Goal: Information Seeking & Learning: Learn about a topic

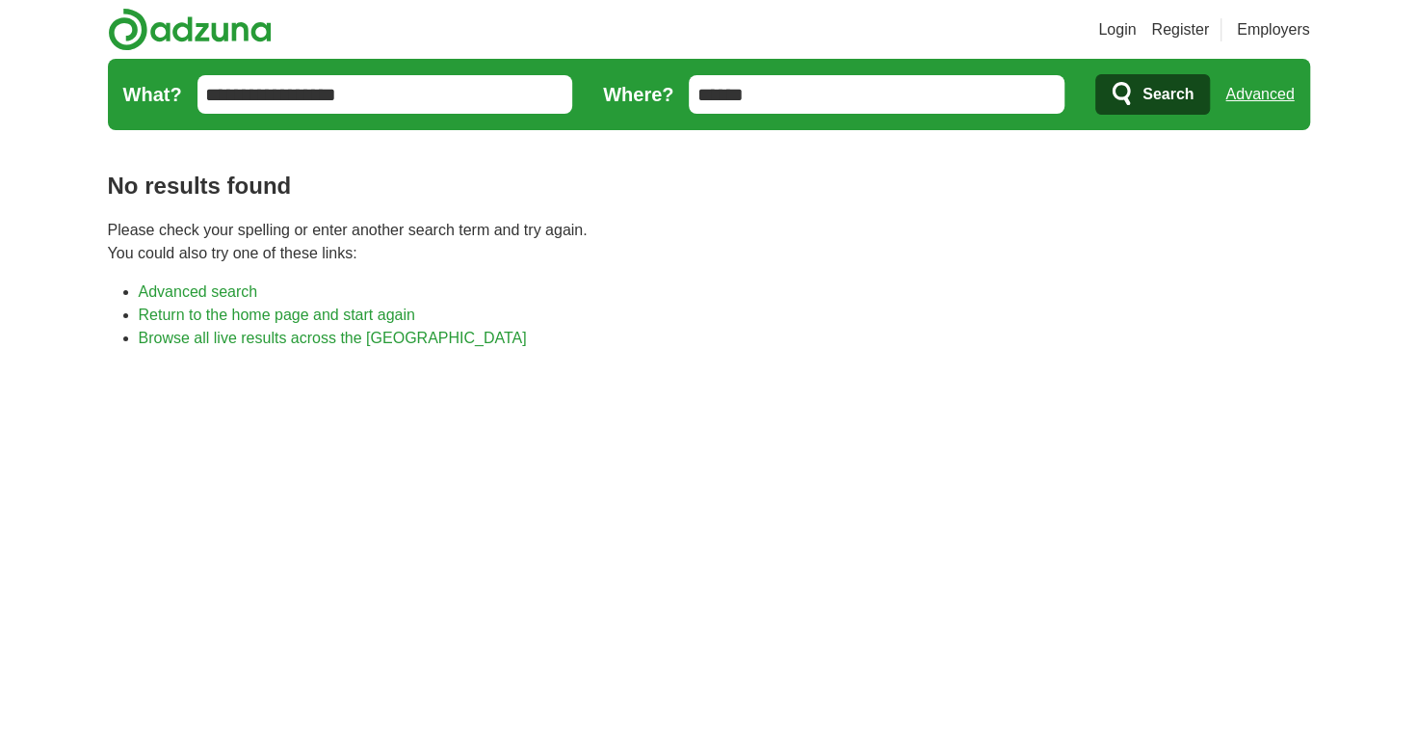
click at [790, 92] on input "******" at bounding box center [877, 94] width 376 height 39
type input "*"
type input "*****"
click at [1095, 74] on button "Search" at bounding box center [1152, 94] width 115 height 40
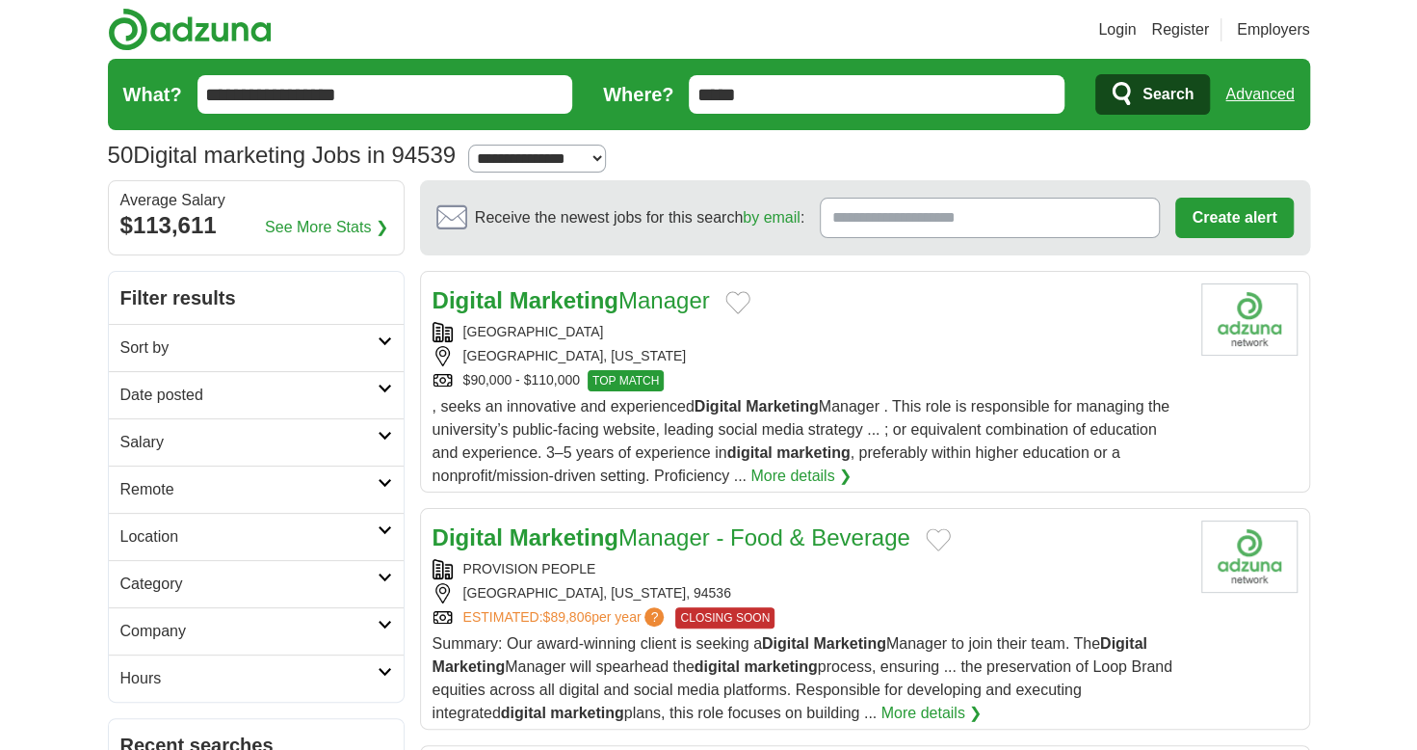
scroll to position [4, 0]
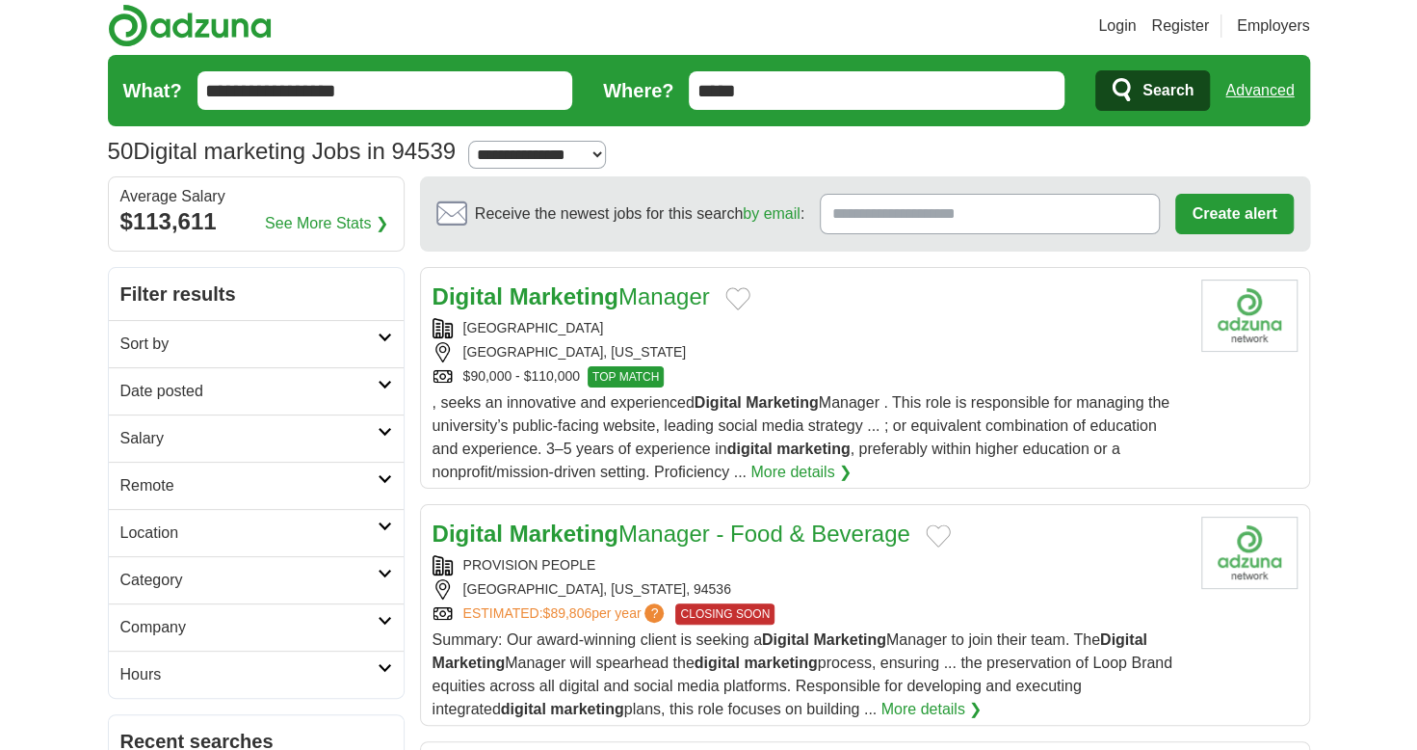
drag, startPoint x: 818, startPoint y: 528, endPoint x: 732, endPoint y: 543, distance: 87.1
click at [732, 543] on link "Digital Marketing Manager - Food & Beverage" at bounding box center [672, 533] width 478 height 26
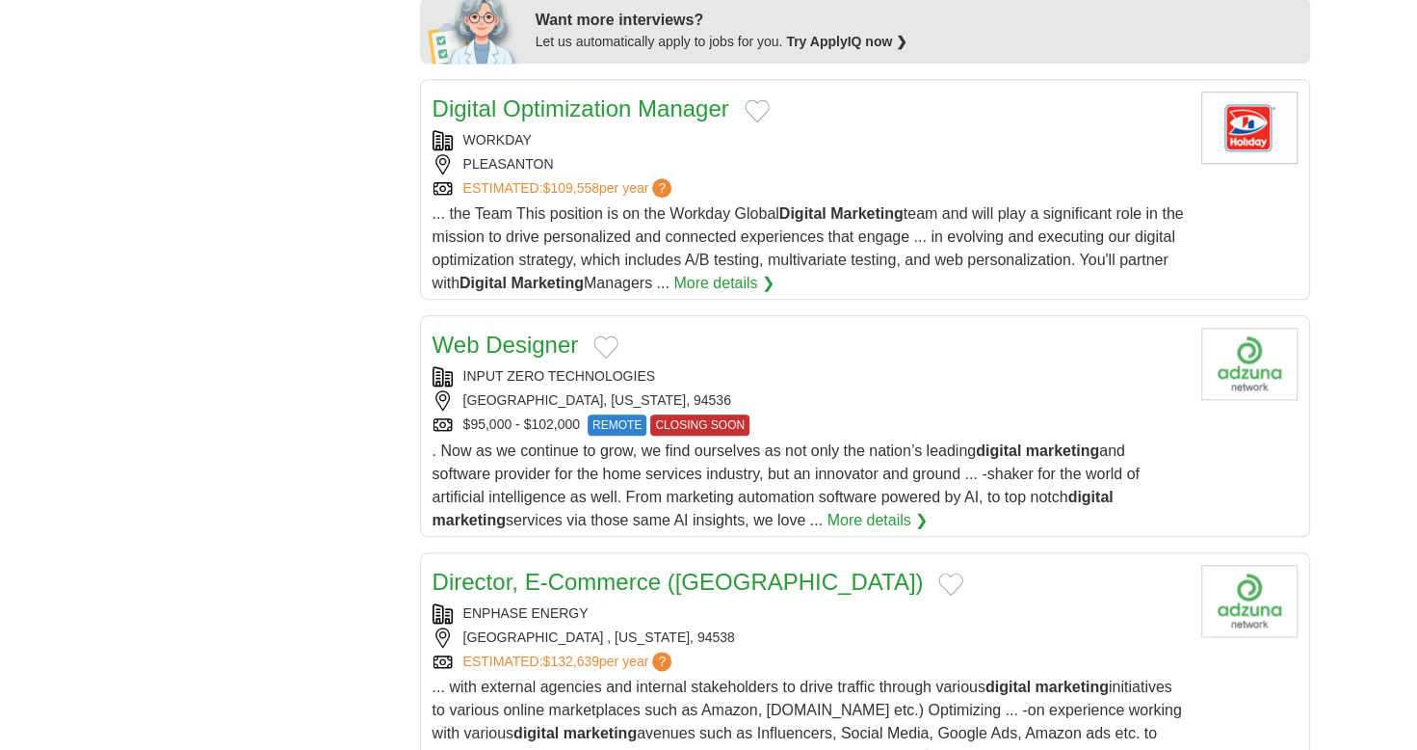
scroll to position [985, 0]
drag, startPoint x: 870, startPoint y: 510, endPoint x: 785, endPoint y: 487, distance: 87.6
click at [785, 487] on span ". Now as we continue to grow, we find ourselves as not only the nation’s leadin…" at bounding box center [786, 484] width 707 height 86
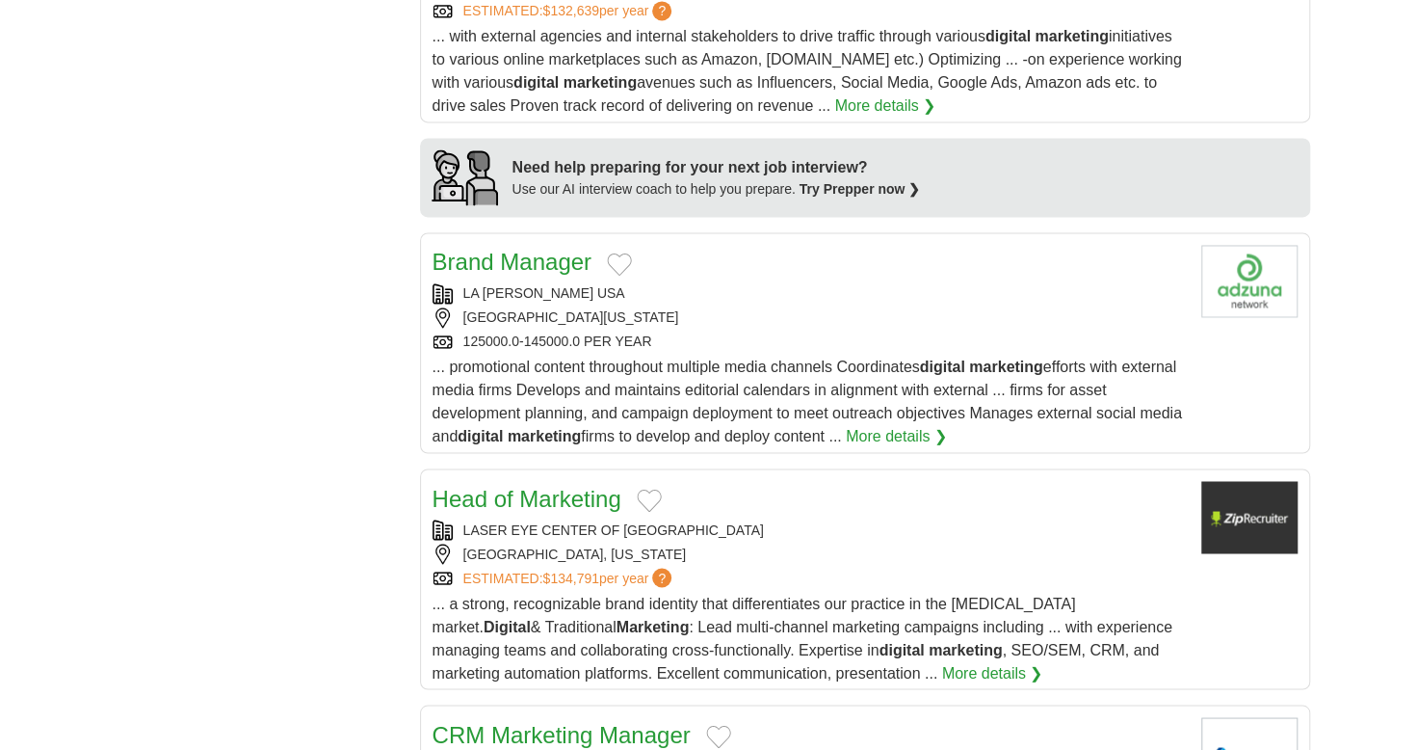
scroll to position [1636, 0]
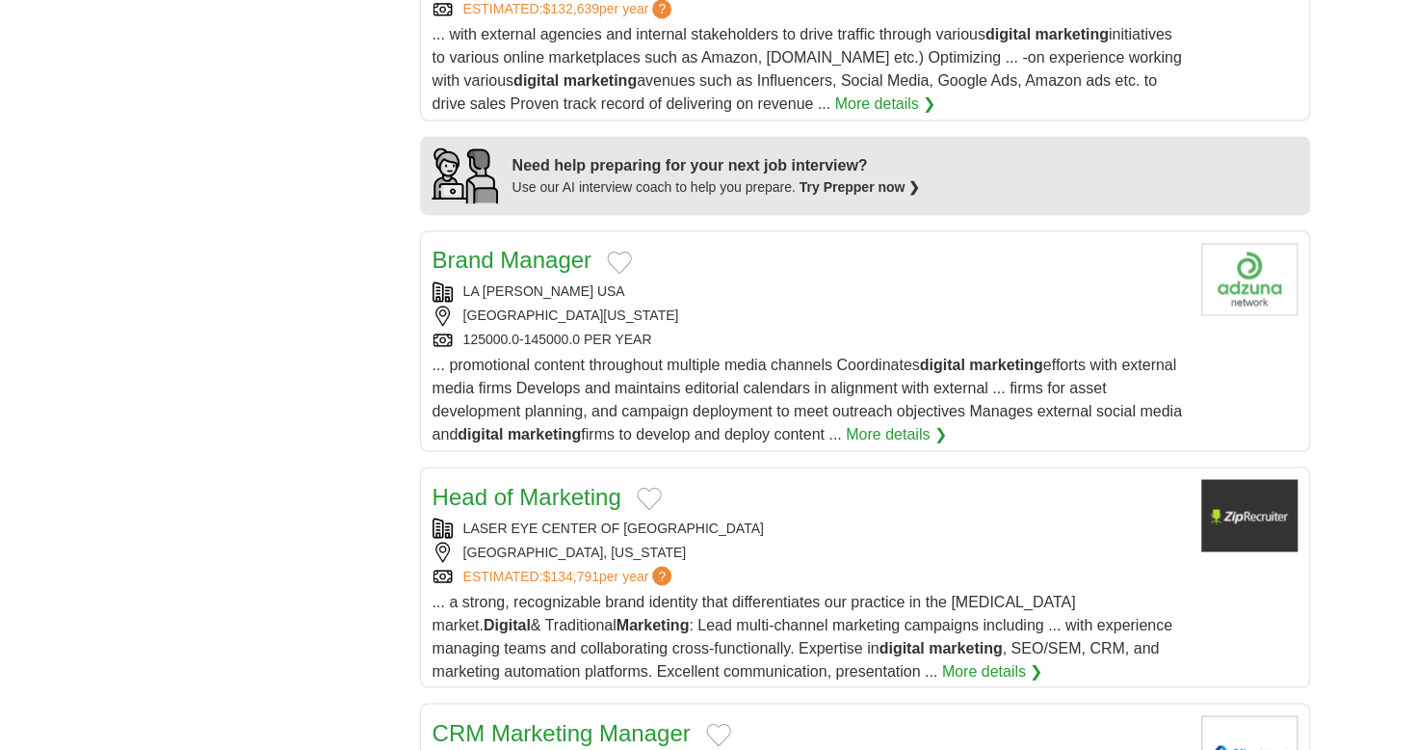
click at [686, 356] on span "... promotional content throughout multiple media channels Coordinates digital …" at bounding box center [808, 399] width 750 height 86
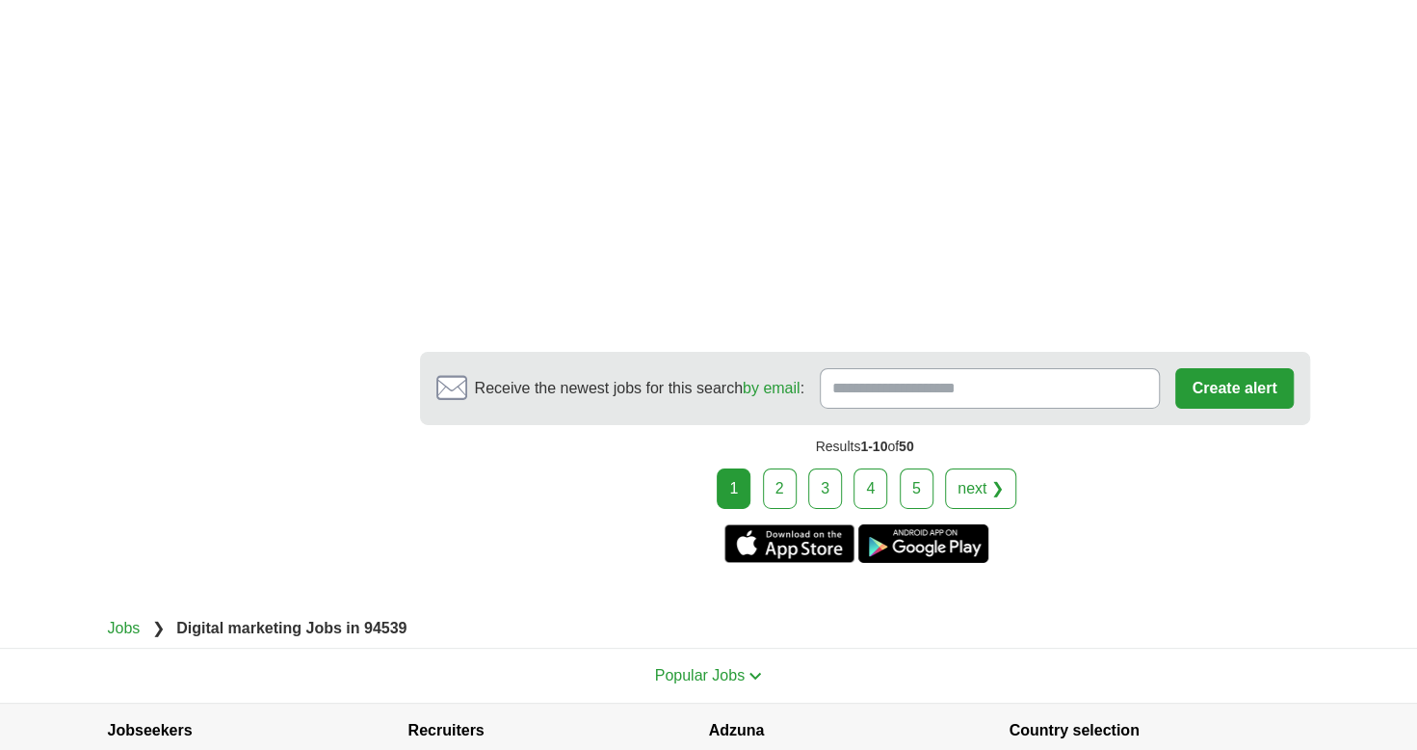
scroll to position [3582, 0]
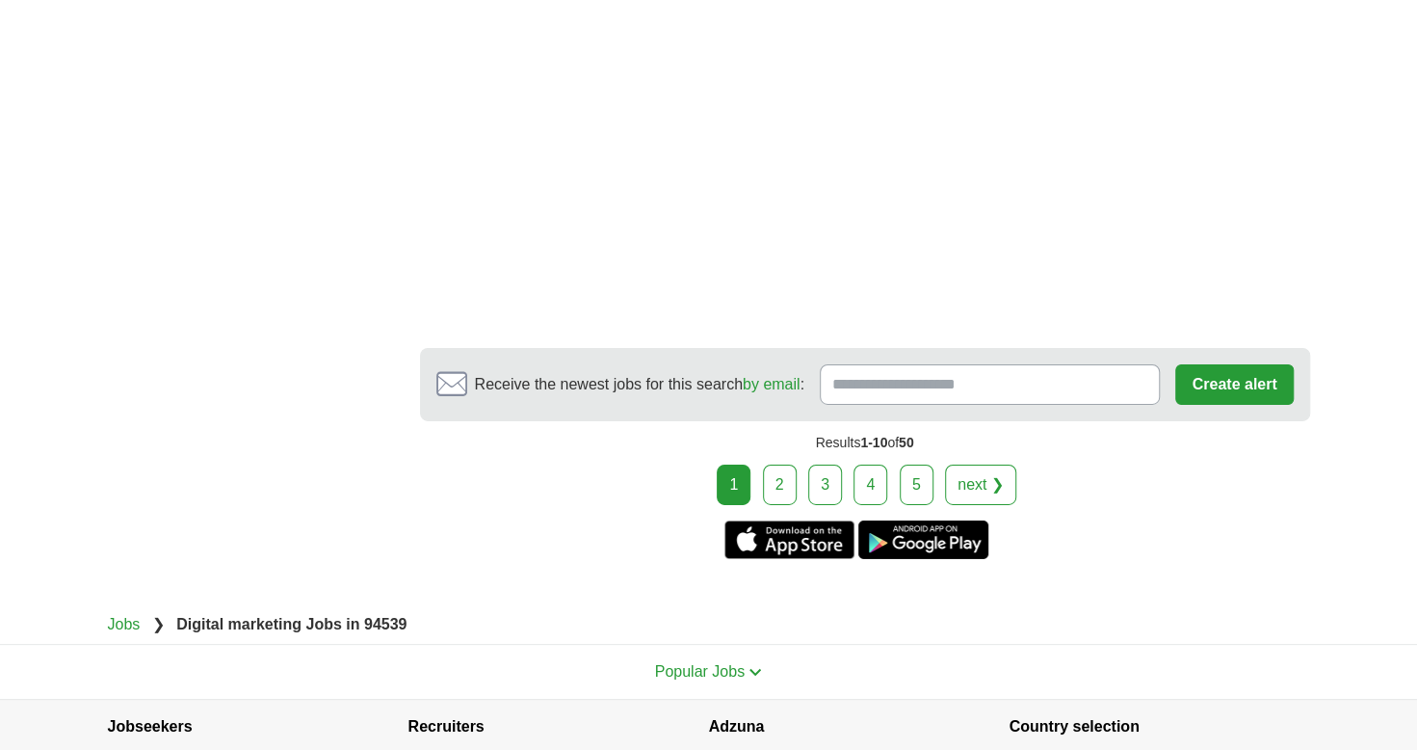
click at [987, 478] on link "next ❯" at bounding box center [980, 484] width 71 height 40
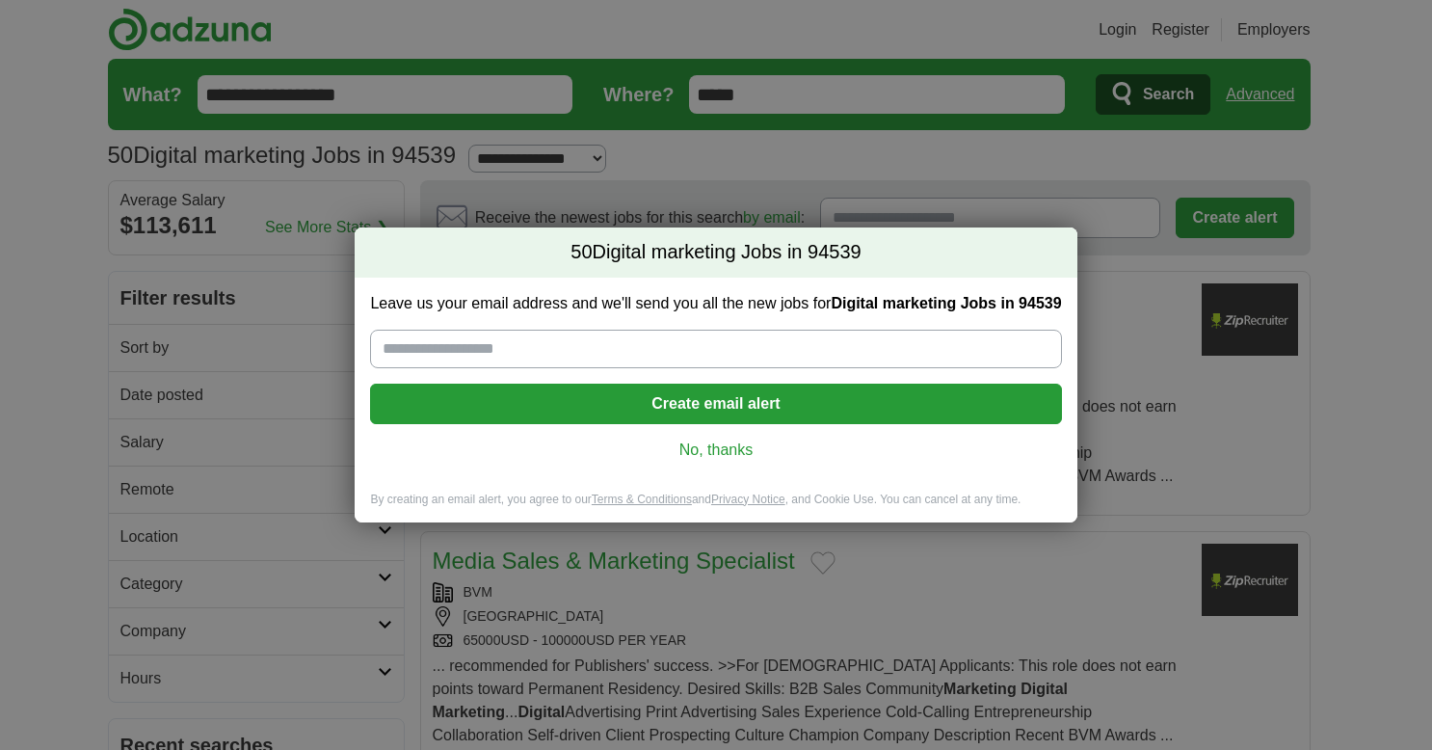
click at [712, 455] on link "No, thanks" at bounding box center [715, 449] width 660 height 21
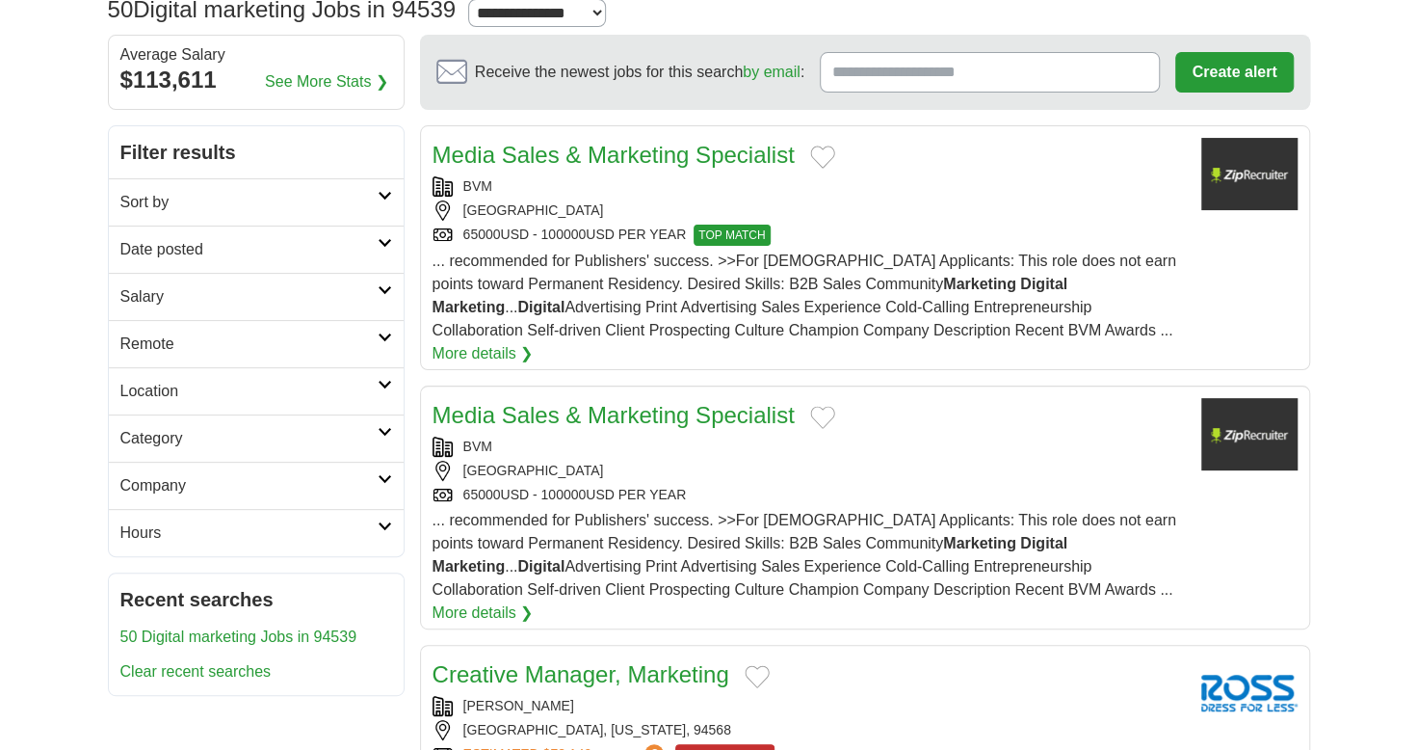
scroll to position [146, 0]
drag, startPoint x: 712, startPoint y: 455, endPoint x: 679, endPoint y: 436, distance: 37.5
drag, startPoint x: 679, startPoint y: 436, endPoint x: 645, endPoint y: 451, distance: 37.6
click at [645, 460] on div "NEWARK" at bounding box center [809, 470] width 753 height 20
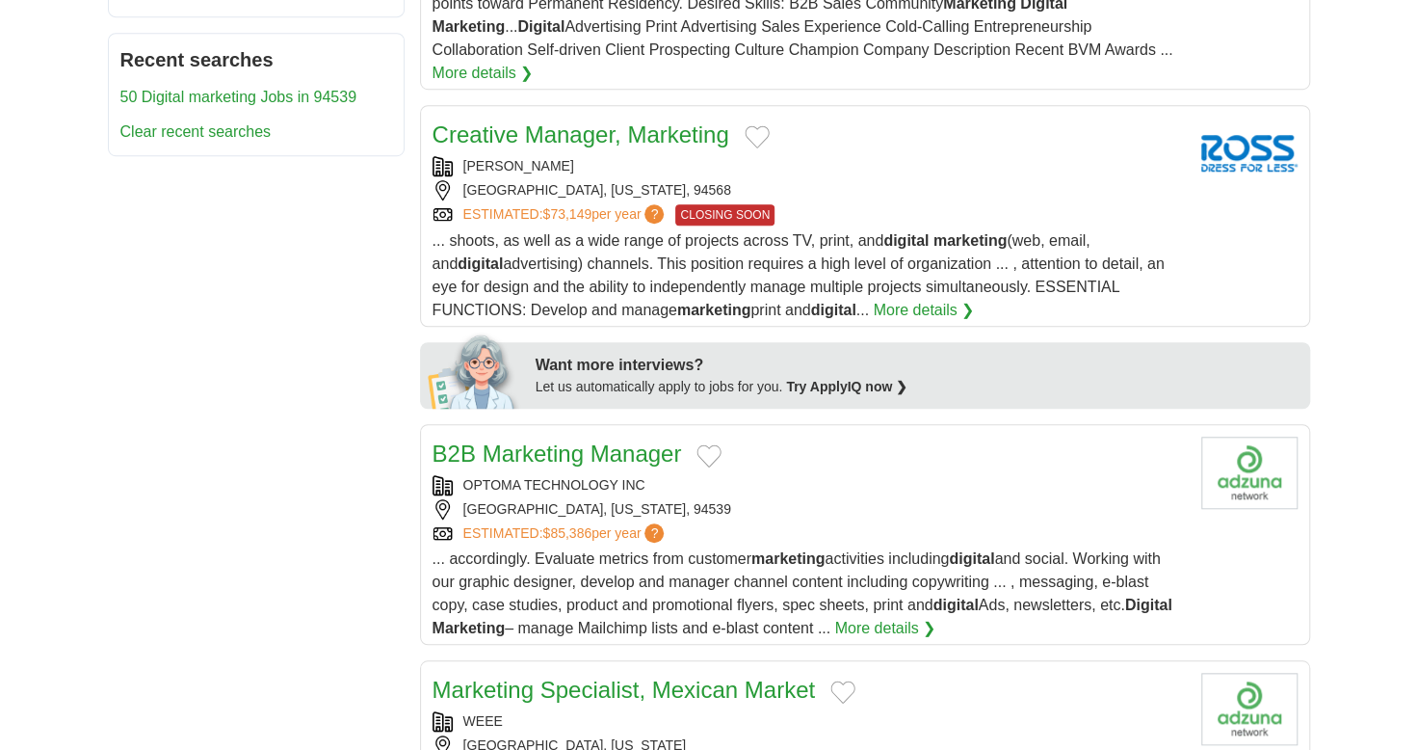
scroll to position [686, 0]
click at [782, 231] on span "... shoots, as well as a wide range of projects across TV, print, and digital m…" at bounding box center [799, 274] width 732 height 86
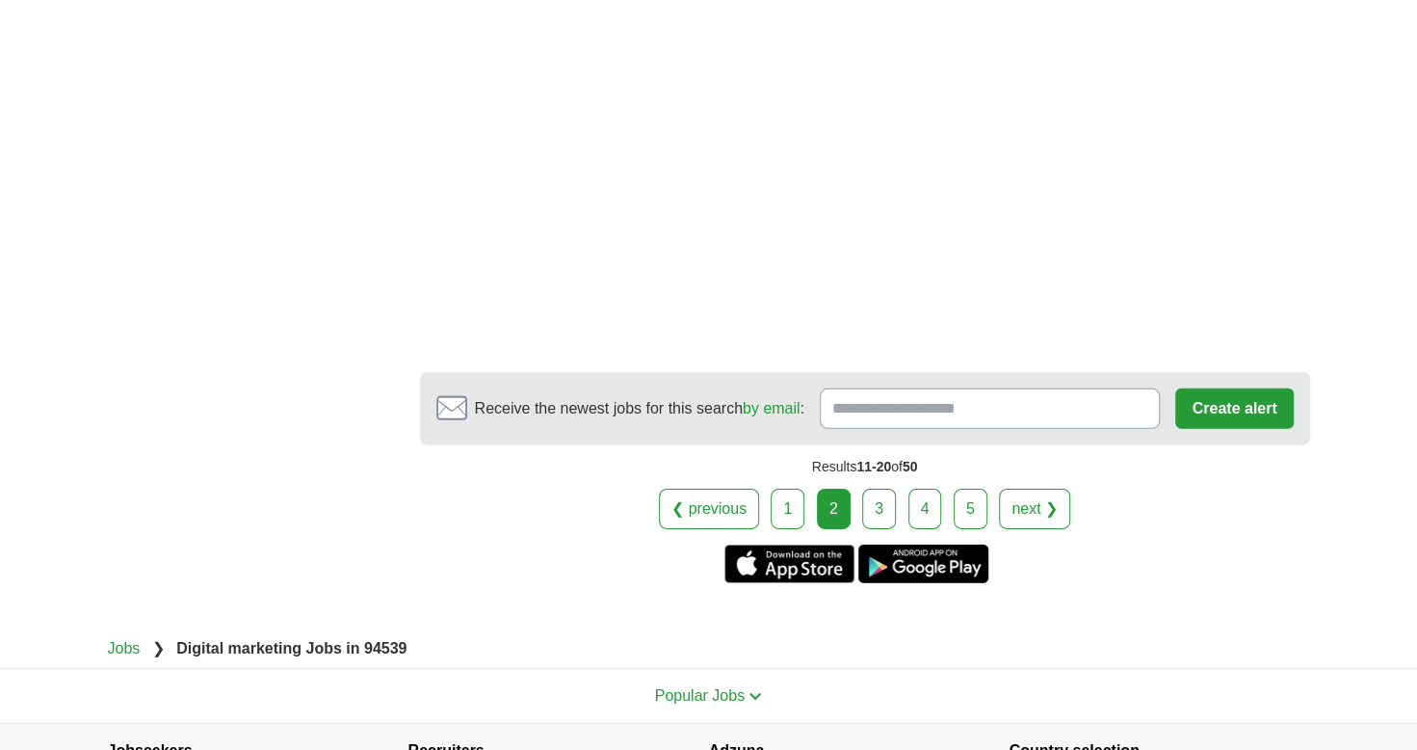
scroll to position [3261, 0]
click at [879, 487] on link "3" at bounding box center [879, 507] width 34 height 40
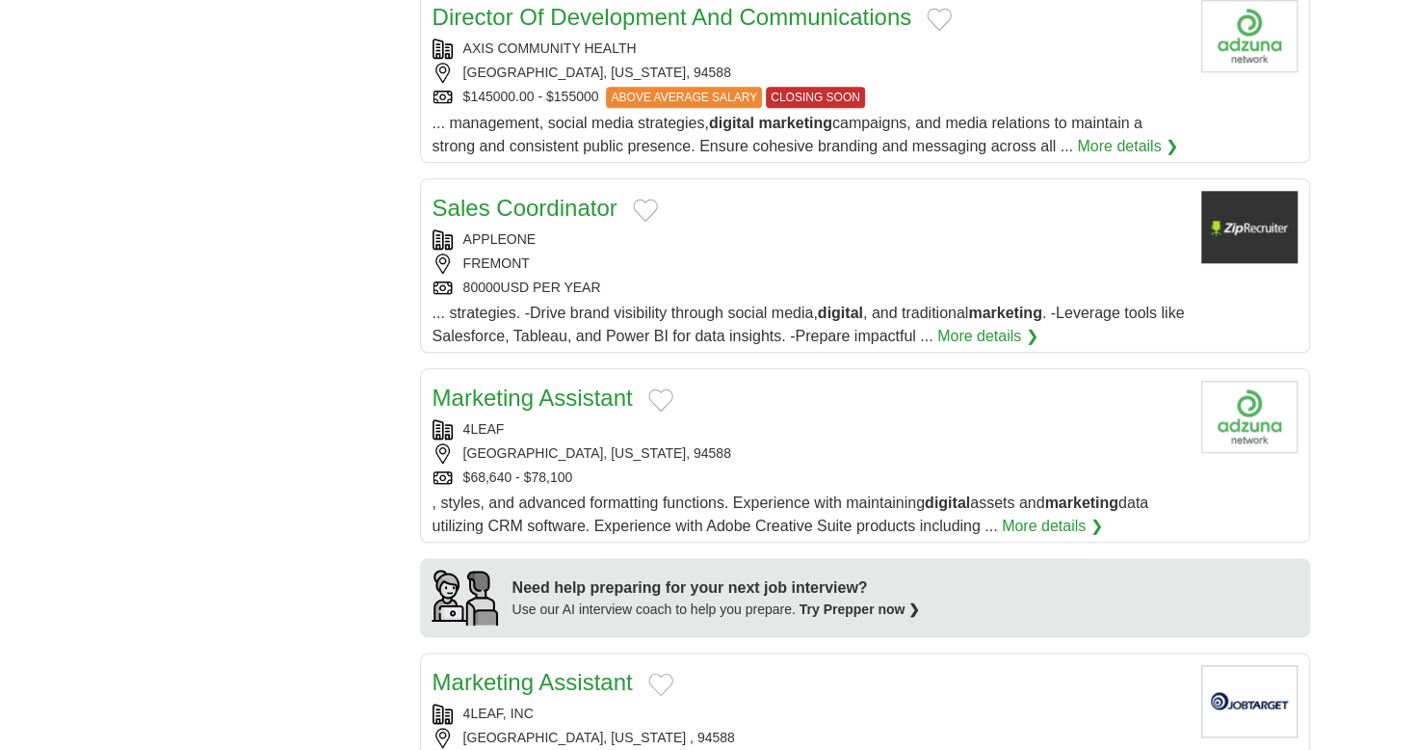
scroll to position [984, 0]
drag, startPoint x: 0, startPoint y: 0, endPoint x: 747, endPoint y: 424, distance: 858.6
click at [747, 424] on div "4LEAF" at bounding box center [809, 428] width 753 height 20
